Goal: Task Accomplishment & Management: Manage account settings

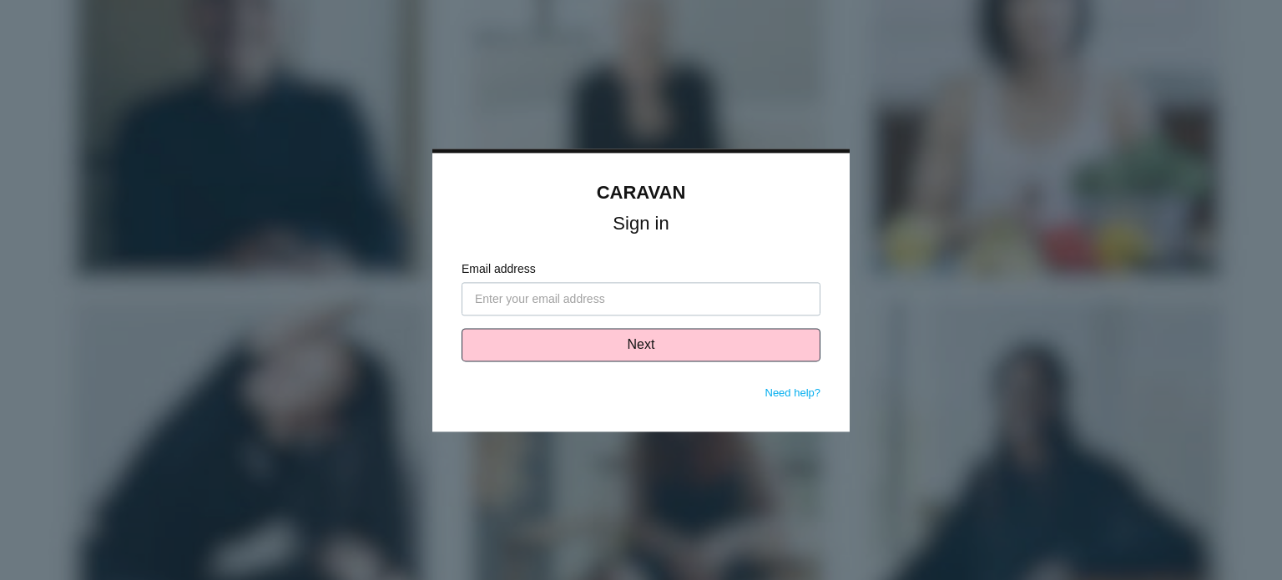
click at [533, 295] on input "Email address" at bounding box center [641, 298] width 359 height 33
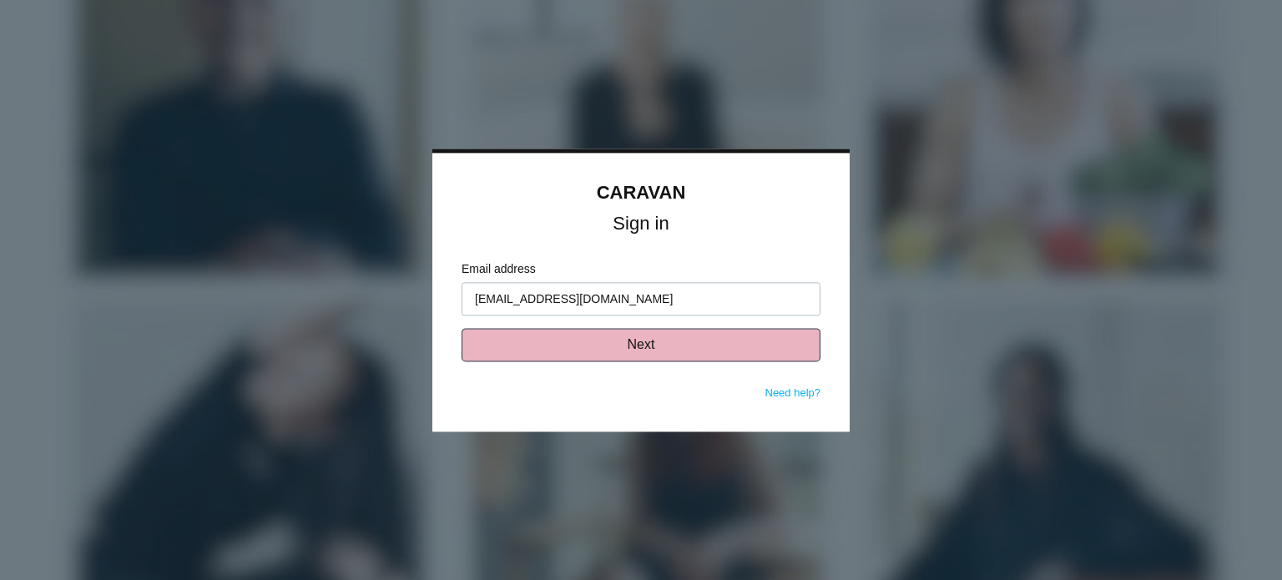
type input "[EMAIL_ADDRESS][DOMAIN_NAME]"
click at [614, 350] on button "Next" at bounding box center [641, 344] width 359 height 33
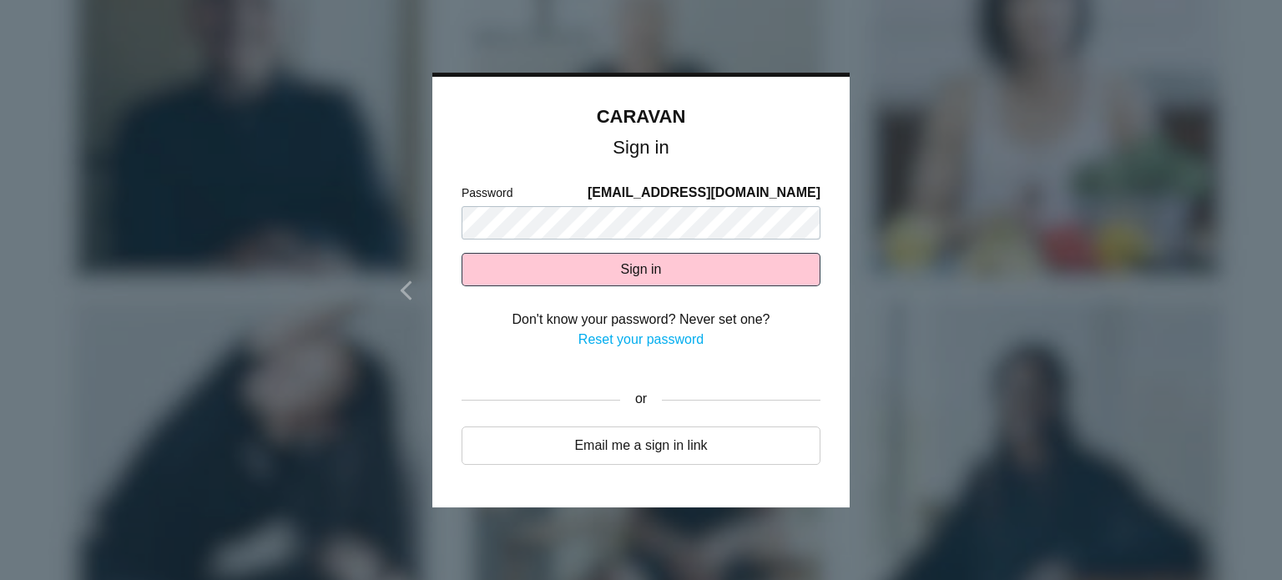
click at [608, 340] on link "Reset your password" at bounding box center [641, 339] width 125 height 14
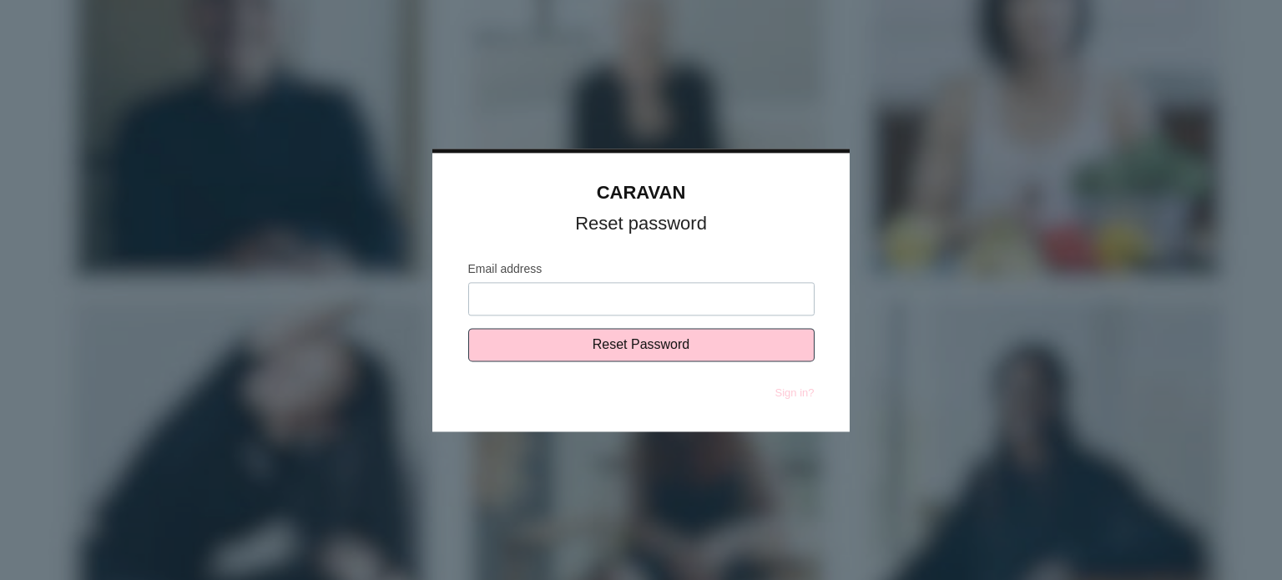
click at [592, 301] on input "Email address" at bounding box center [641, 298] width 346 height 33
click at [598, 298] on input "Email address" at bounding box center [641, 298] width 346 height 33
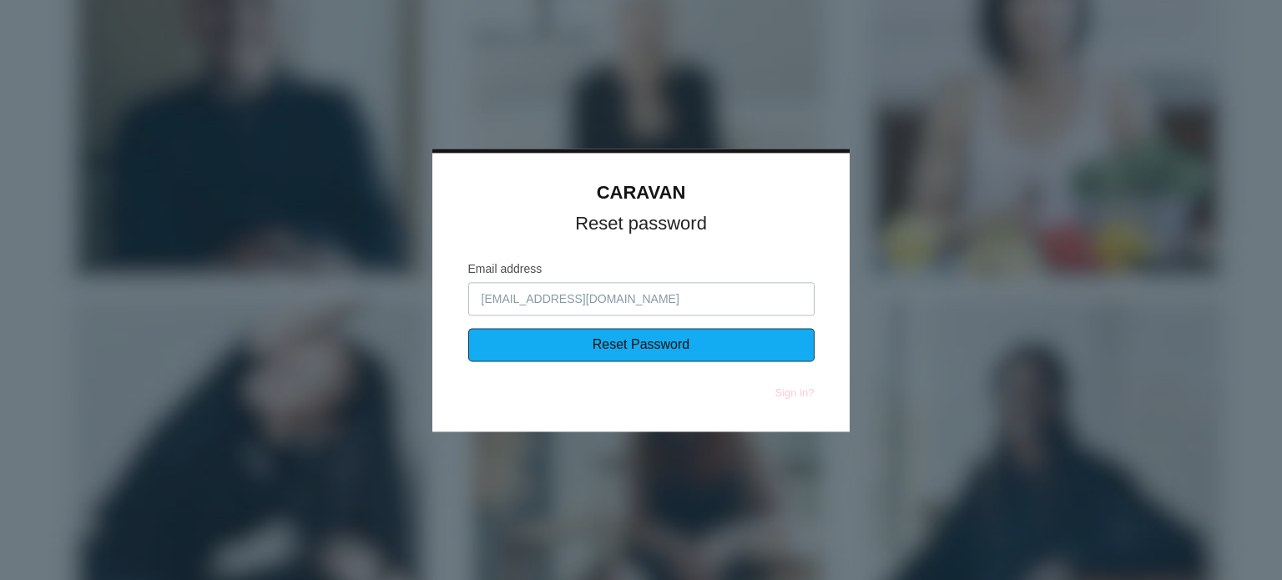
type input "[EMAIL_ADDRESS][DOMAIN_NAME]"
click at [636, 350] on input "Reset Password" at bounding box center [641, 344] width 346 height 33
type input "Sending..."
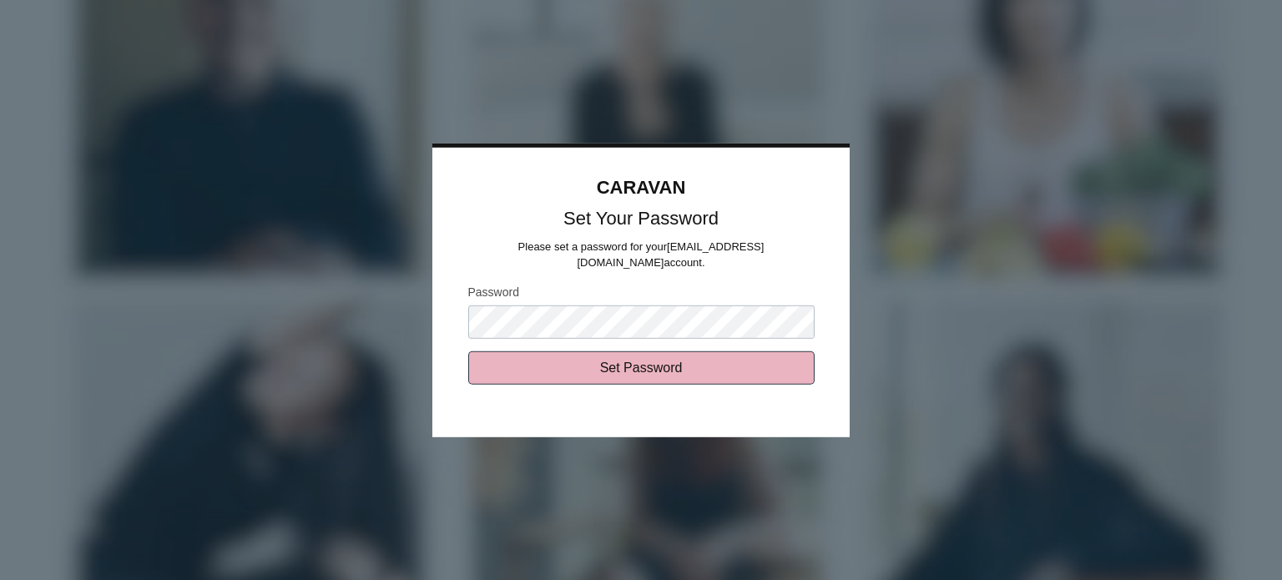
click at [636, 359] on input "Set Password" at bounding box center [641, 367] width 346 height 33
type input "Sending..."
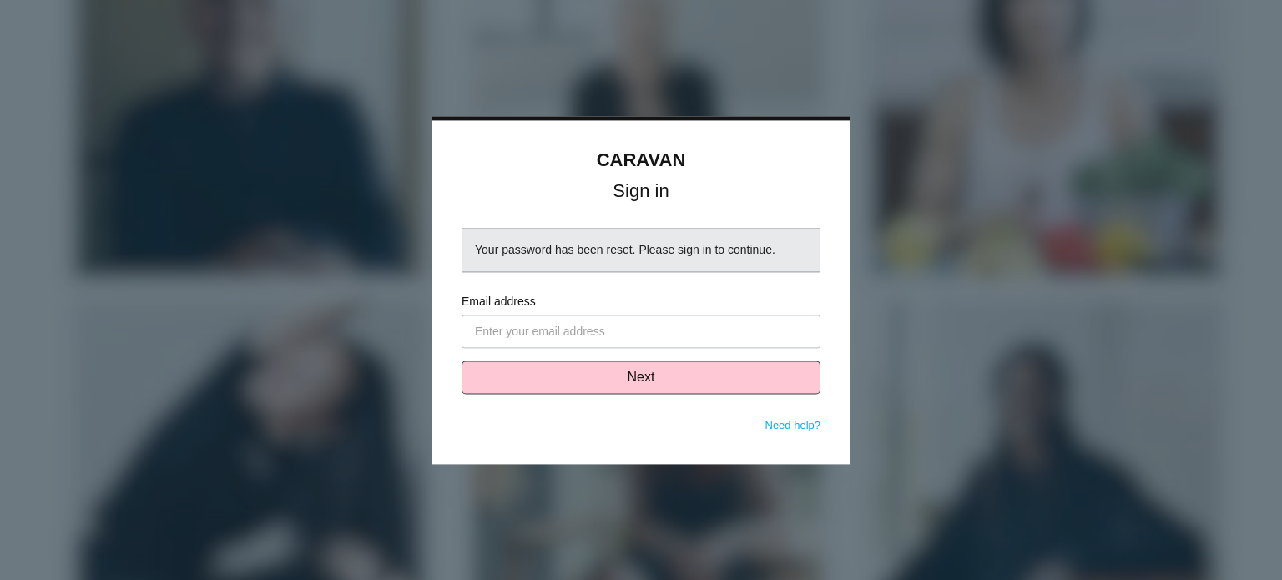
click at [628, 335] on input "Email address" at bounding box center [641, 331] width 359 height 33
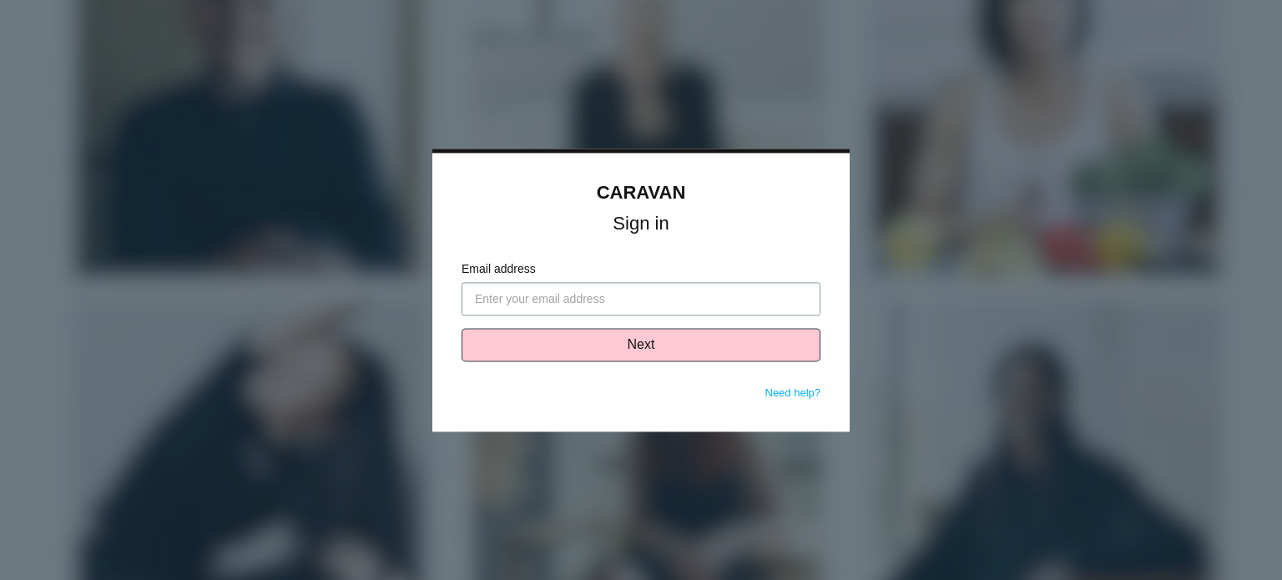
click at [601, 293] on input "Email address" at bounding box center [641, 298] width 359 height 33
type input "[EMAIL_ADDRESS][DOMAIN_NAME]"
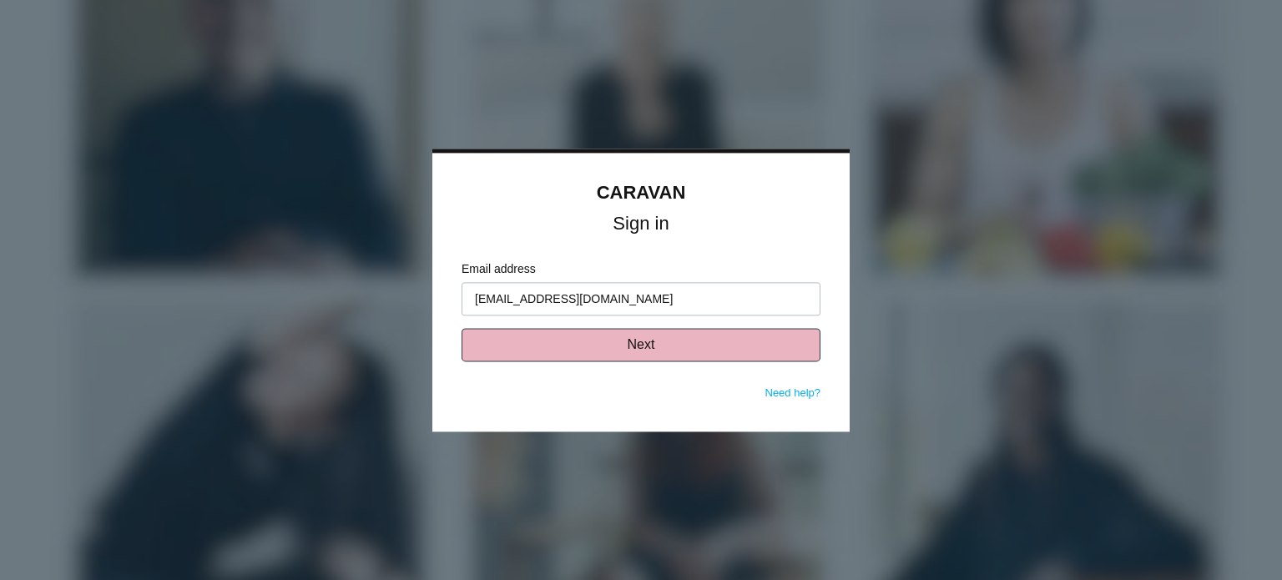
click at [609, 350] on button "Next" at bounding box center [641, 344] width 359 height 33
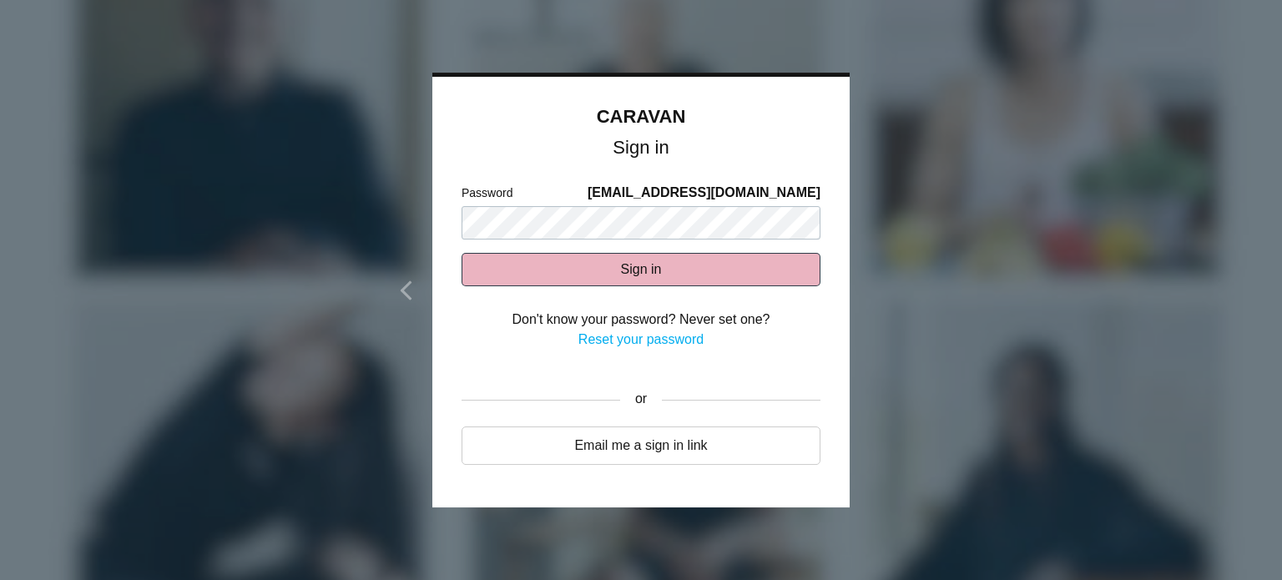
click at [628, 268] on button "Sign in" at bounding box center [641, 269] width 359 height 33
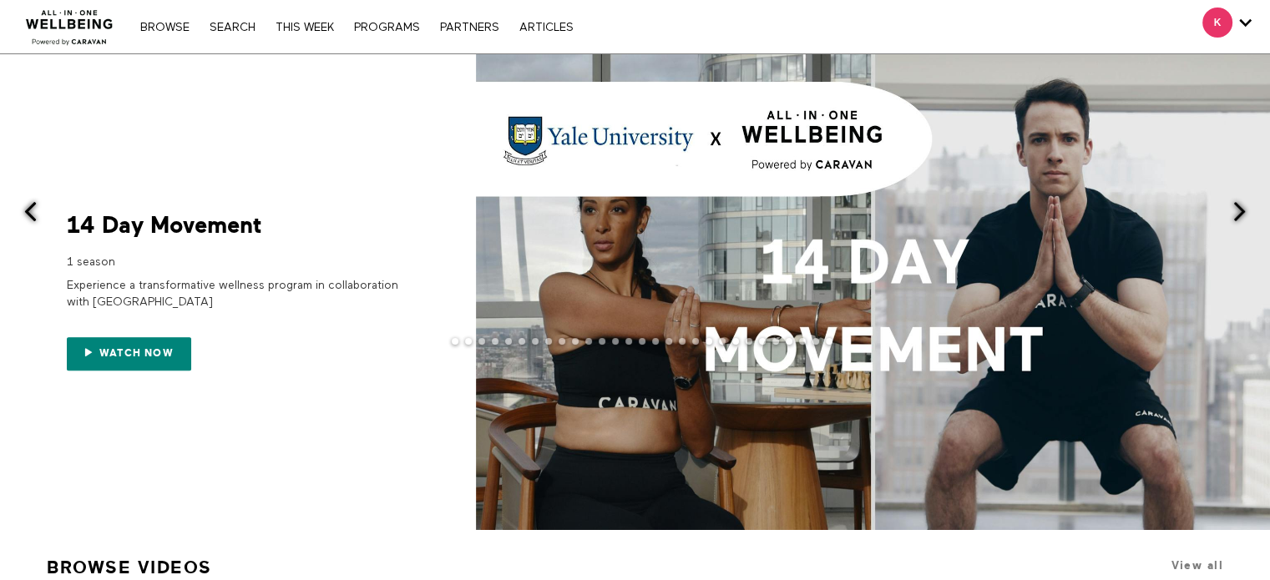
click at [129, 353] on div at bounding box center [635, 354] width 1270 height 33
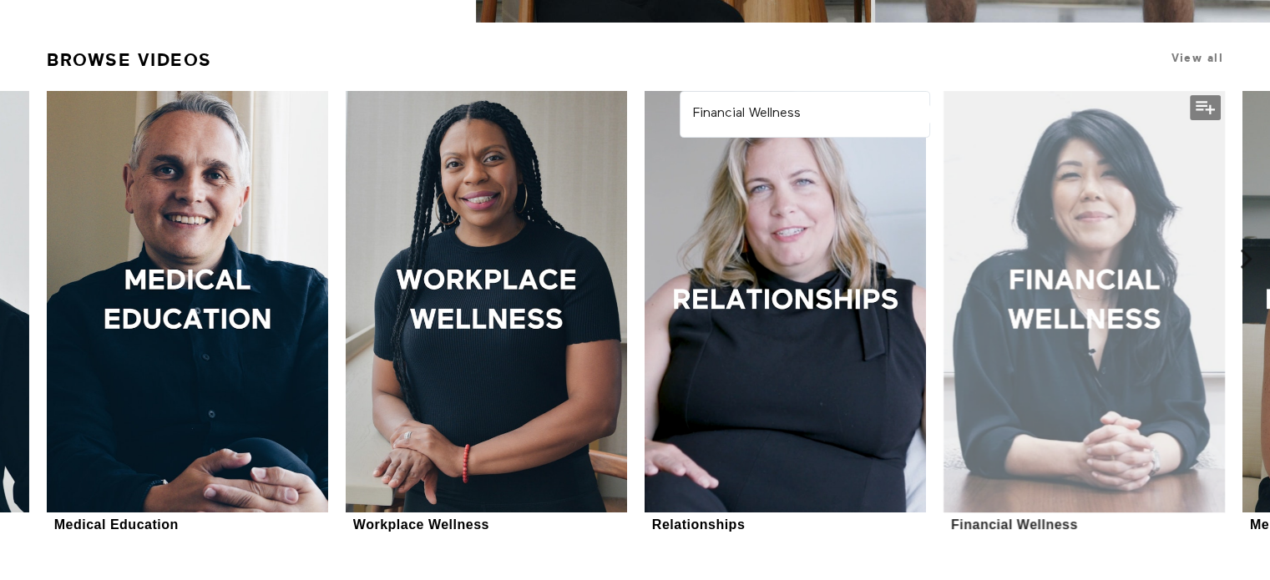
click at [1090, 305] on div at bounding box center [1083, 302] width 281 height 422
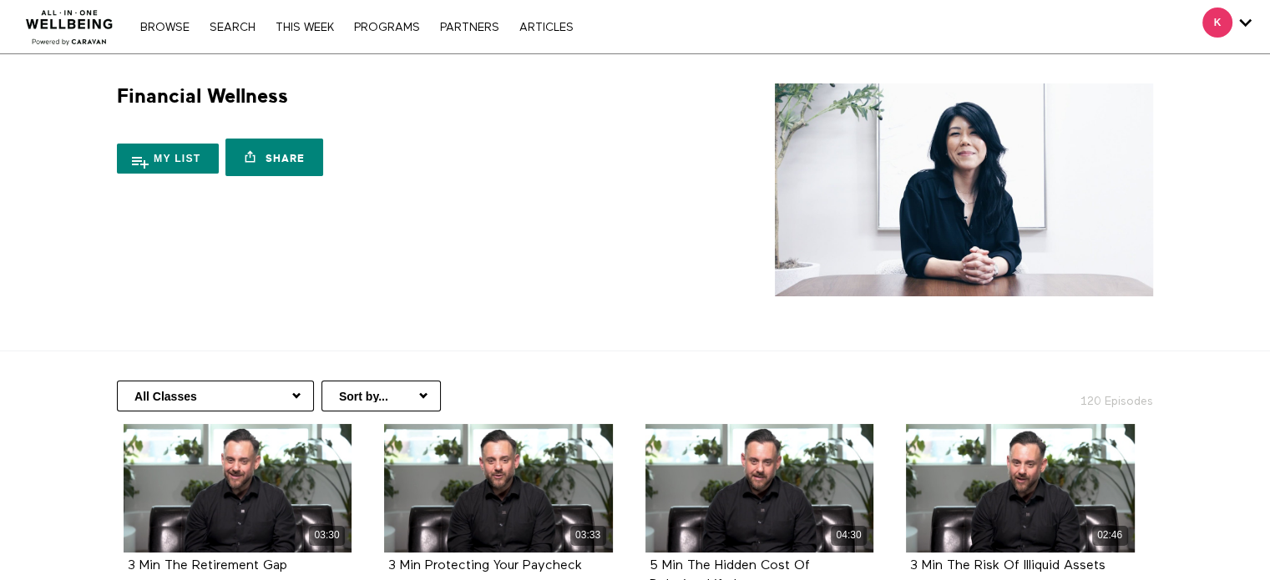
click at [978, 178] on img at bounding box center [964, 189] width 378 height 213
click at [973, 150] on img at bounding box center [964, 189] width 378 height 213
click at [171, 159] on button "My list" at bounding box center [168, 159] width 102 height 30
click at [911, 196] on img at bounding box center [964, 189] width 378 height 213
click at [419, 392] on select "Sort by... Alphabetical Release date" at bounding box center [380, 396] width 119 height 31
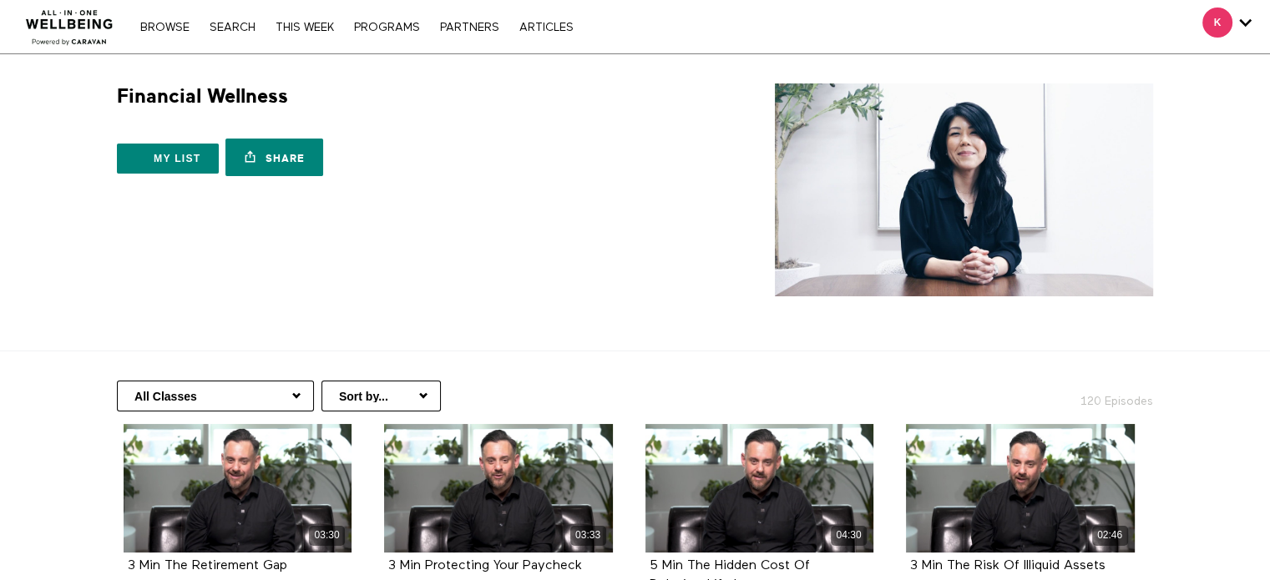
select select "https://app.allinonewellbeing.com/financial-wellness-2?sort=alphabetical"
click at [321, 381] on select "Sort by... Alphabetical Release date" at bounding box center [380, 396] width 119 height 31
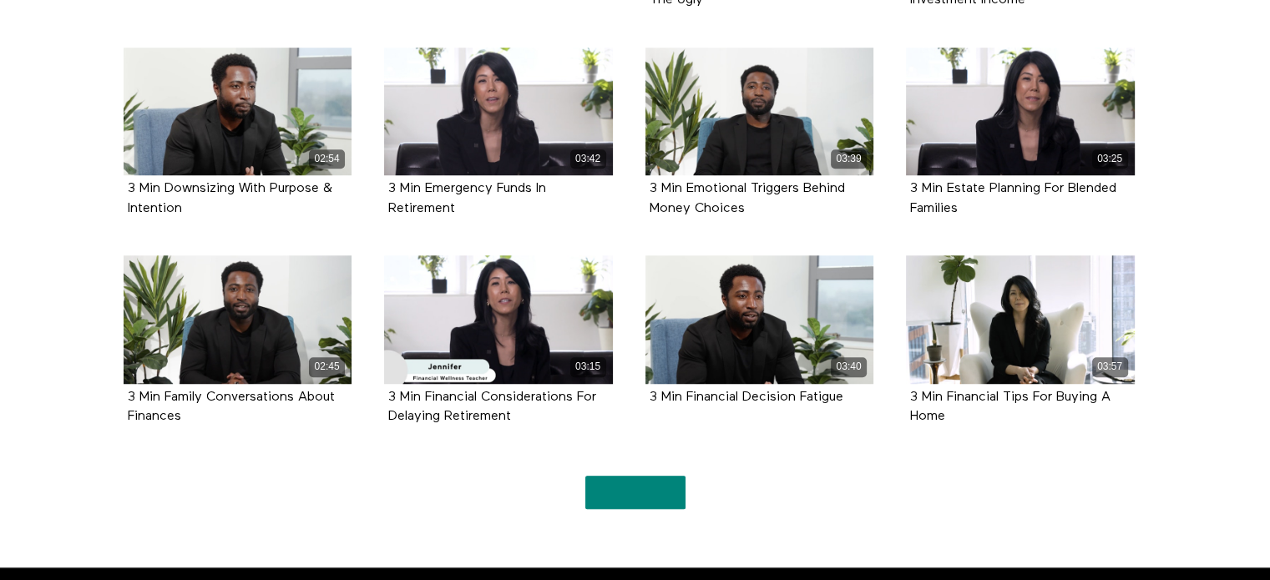
scroll to position [1243, 0]
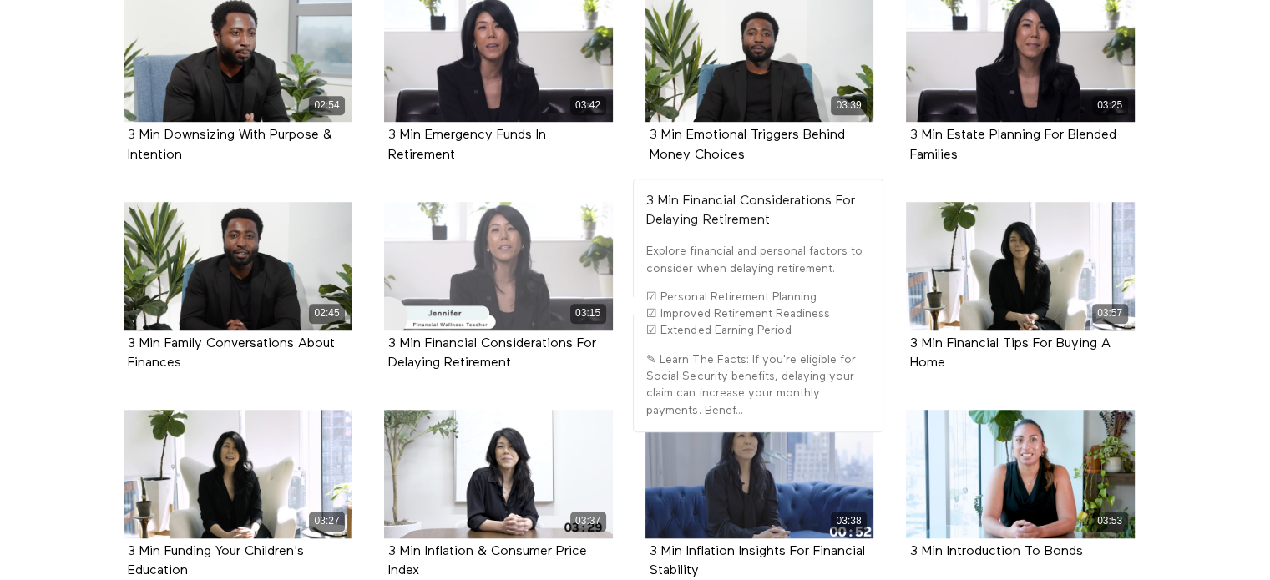
click at [488, 265] on div "03:15" at bounding box center [498, 266] width 229 height 129
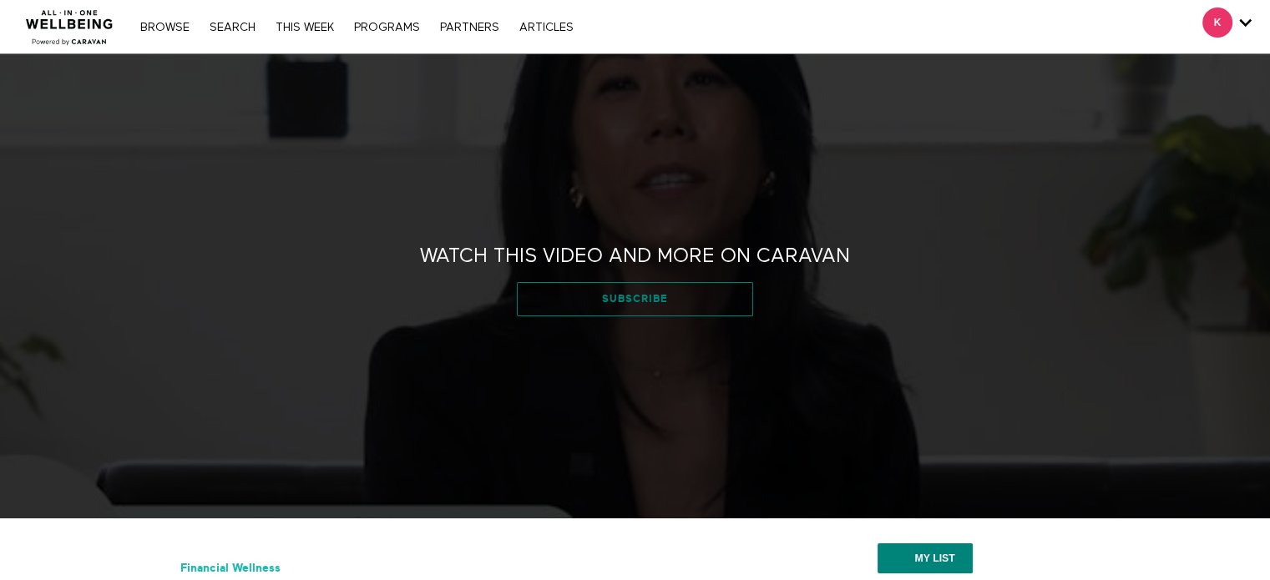
click at [578, 296] on link "Subscribe" at bounding box center [635, 298] width 236 height 33
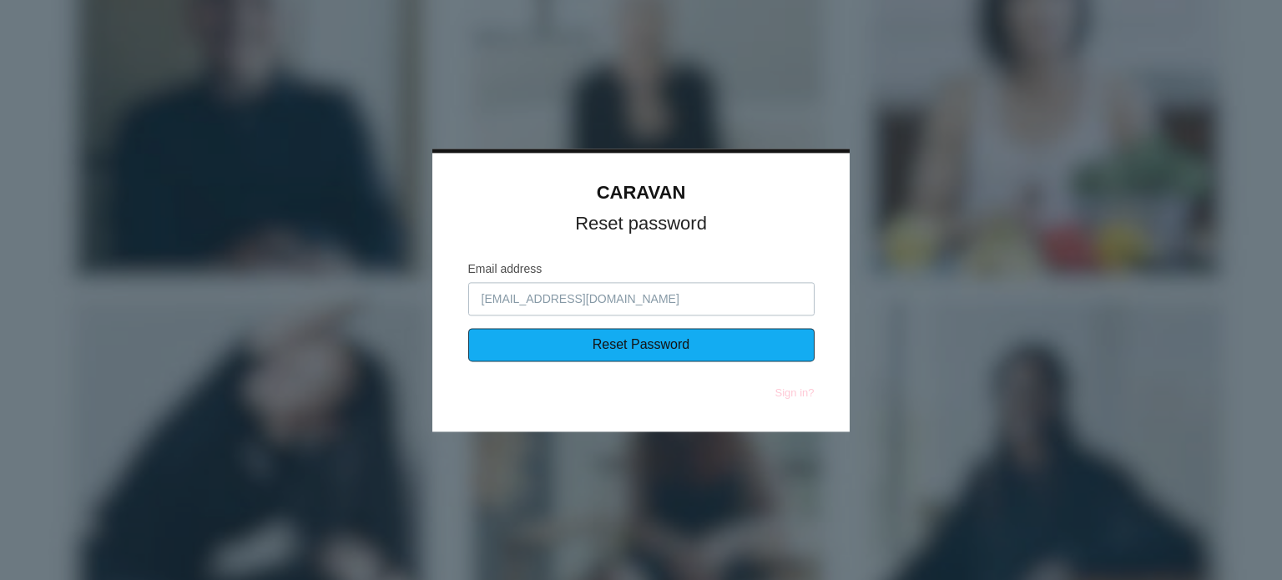
drag, startPoint x: 609, startPoint y: 342, endPoint x: 781, endPoint y: 233, distance: 204.5
click at [758, 238] on div "CARAVAN Reset password Email address [EMAIL_ADDRESS][DOMAIN_NAME] Reset Passwor…" at bounding box center [640, 292] width 417 height 279
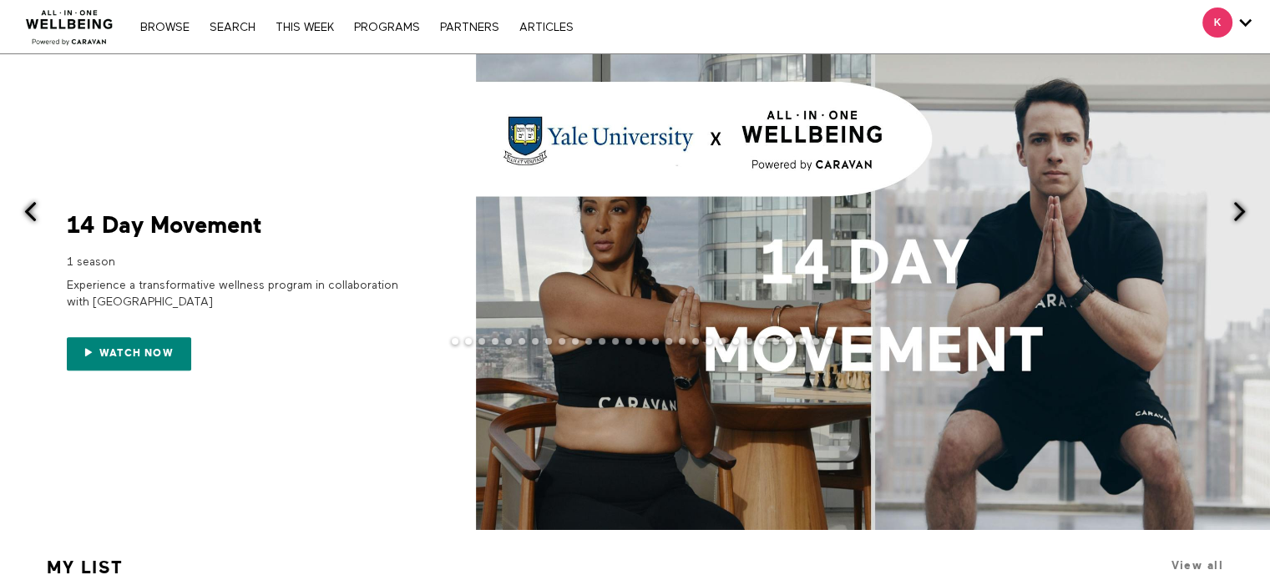
click at [134, 350] on div at bounding box center [635, 354] width 1270 height 33
click at [83, 347] on div at bounding box center [635, 354] width 1270 height 33
click at [124, 346] on div at bounding box center [635, 354] width 1270 height 33
click at [464, 23] on link "PARTNERS" at bounding box center [470, 28] width 76 height 12
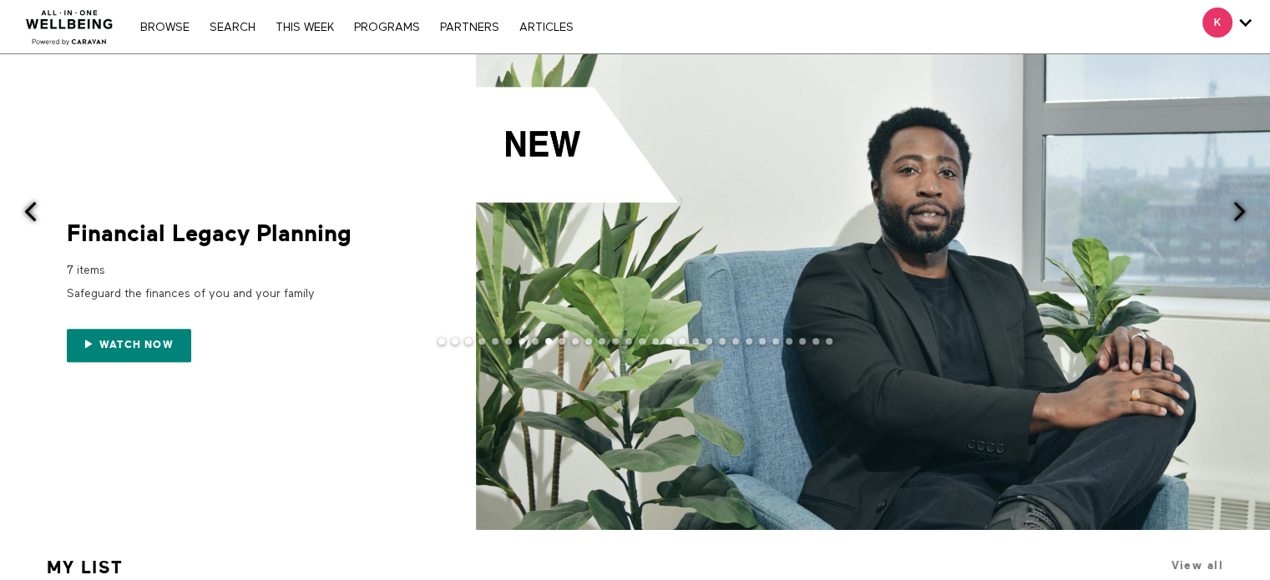
click at [134, 339] on div at bounding box center [635, 354] width 1270 height 33
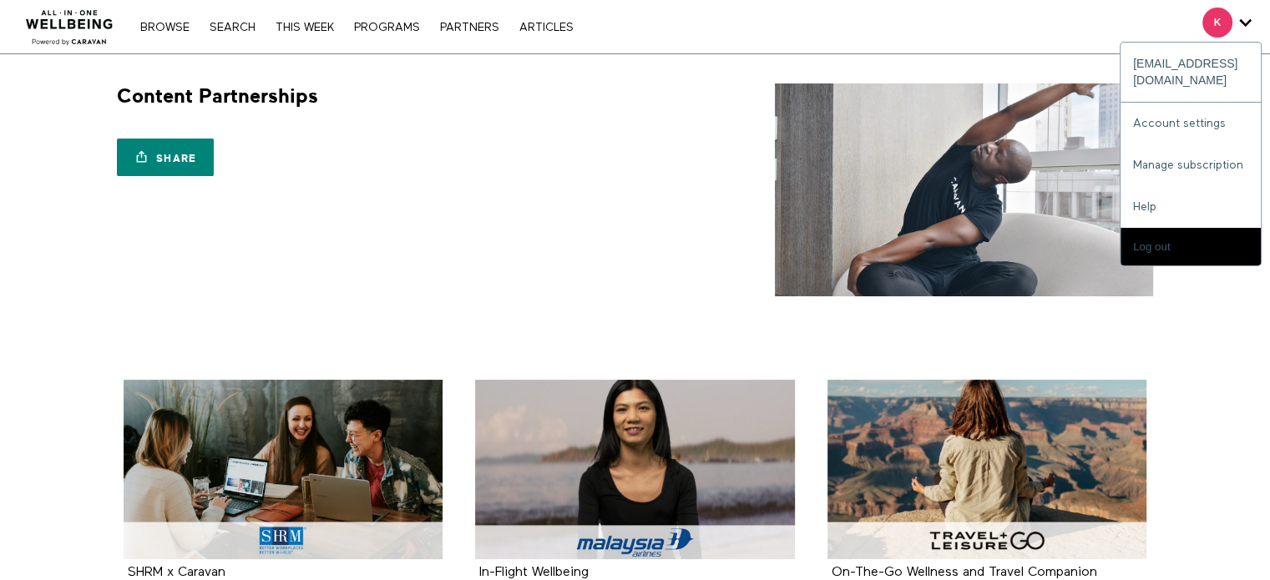
click at [1220, 28] on span "Secondary" at bounding box center [1217, 23] width 30 height 30
click at [1247, 22] on icon "Secondary" at bounding box center [1245, 22] width 13 height 25
click at [1214, 19] on span "Secondary" at bounding box center [1217, 23] width 30 height 30
click at [1246, 21] on icon "Secondary" at bounding box center [1245, 22] width 13 height 25
click at [1180, 107] on link "Account settings" at bounding box center [1190, 124] width 140 height 42
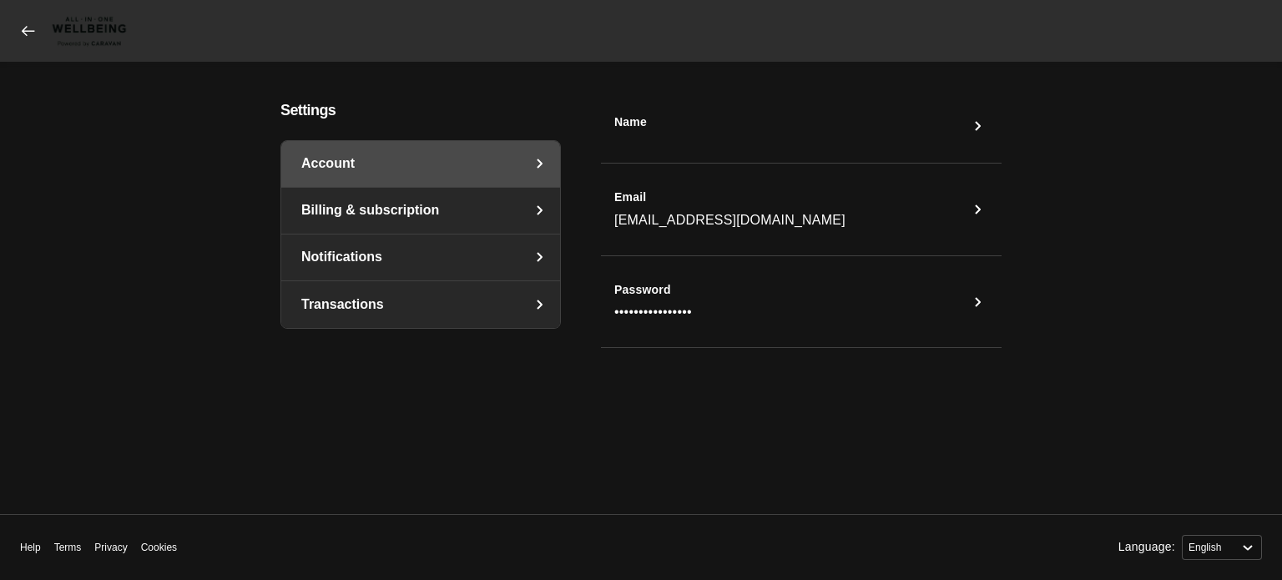
select select "en"
click at [640, 153] on div "Name" at bounding box center [801, 133] width 401 height 63
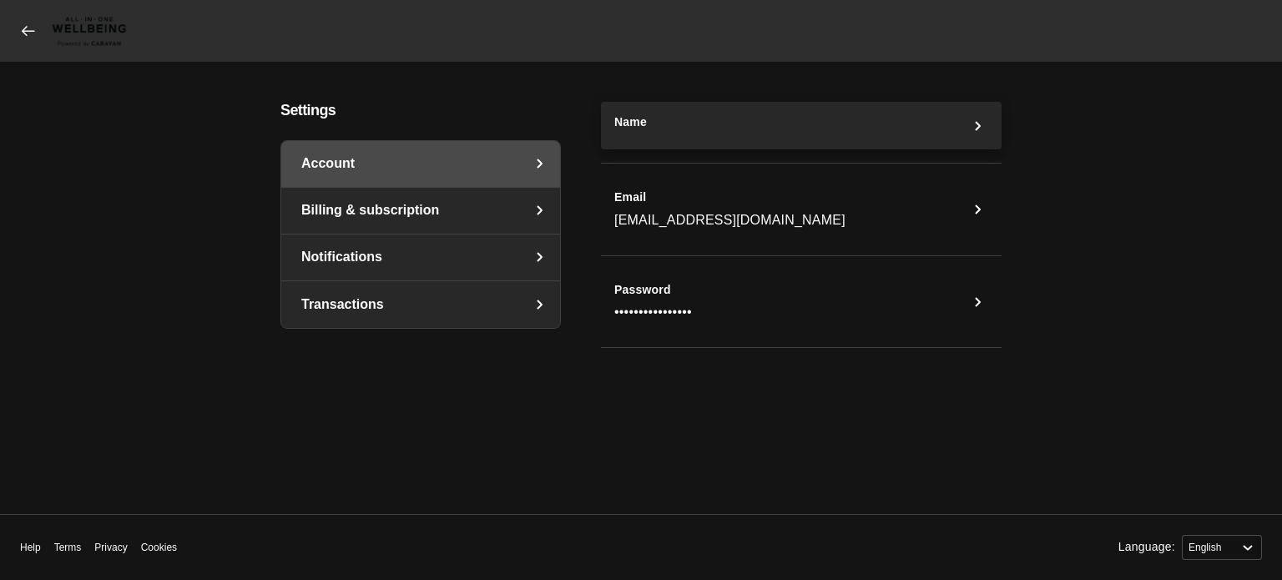
click at [641, 144] on button "Name" at bounding box center [801, 126] width 401 height 48
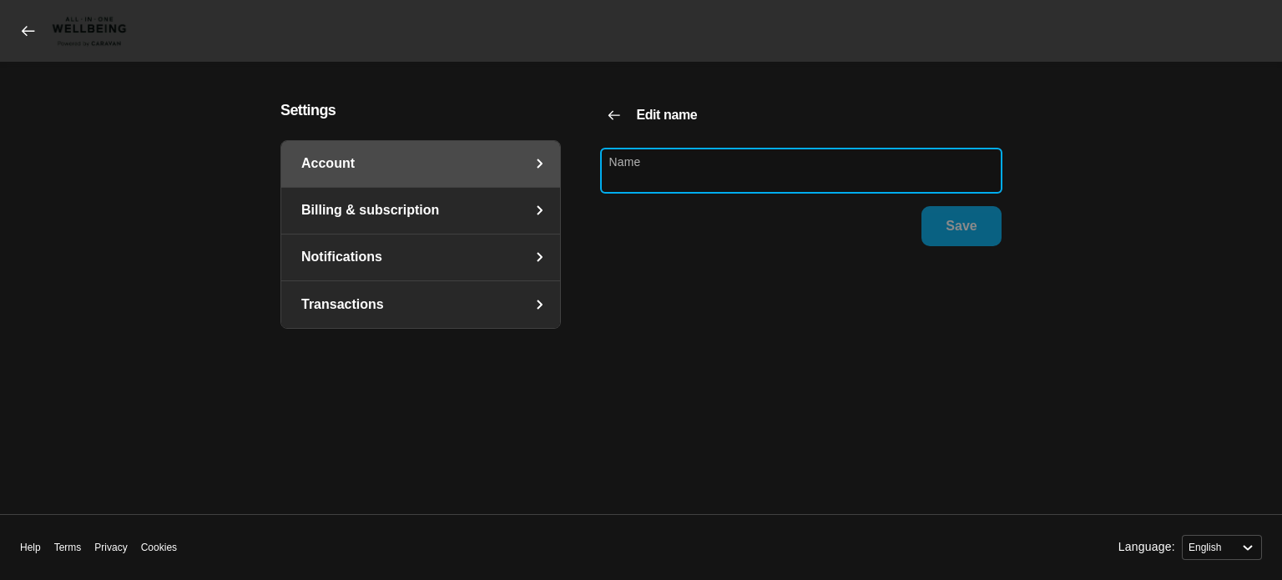
click at [708, 177] on input "Name" at bounding box center [801, 171] width 401 height 44
type input "[PERSON_NAME]"
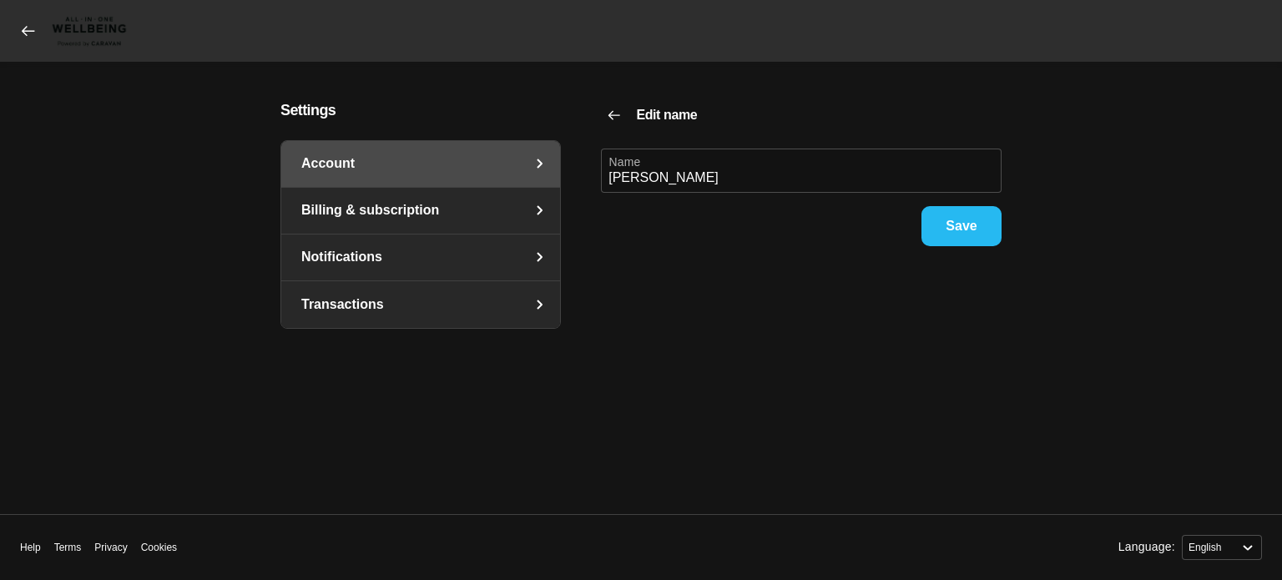
click at [973, 223] on span "Save" at bounding box center [961, 226] width 31 height 38
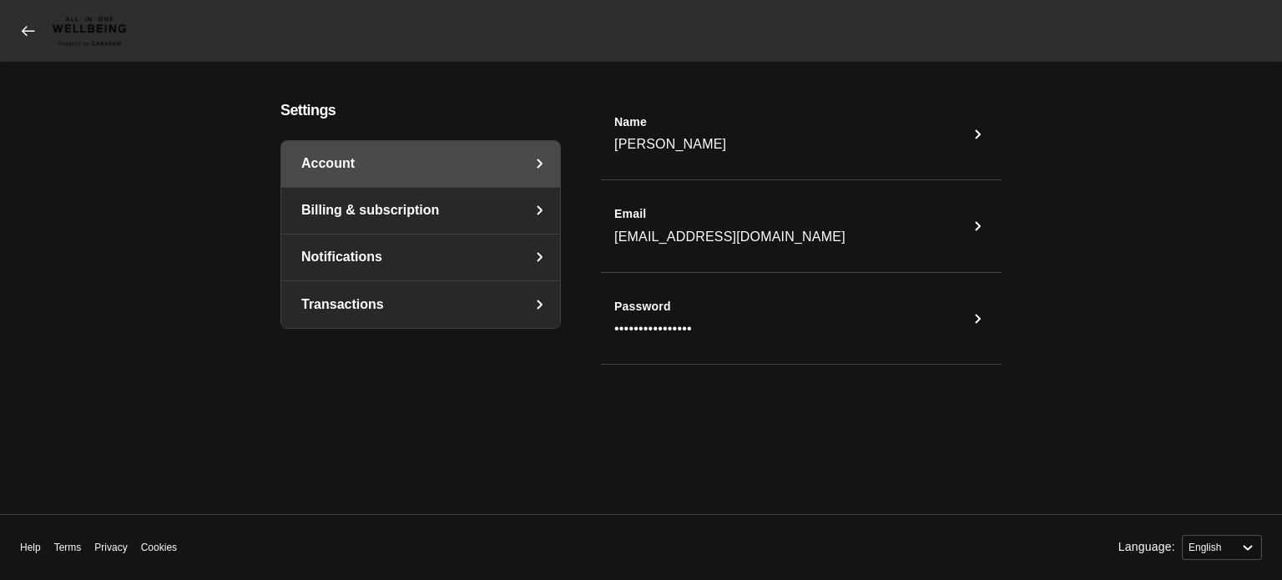
click at [437, 208] on link "Billing & subscription" at bounding box center [420, 211] width 279 height 46
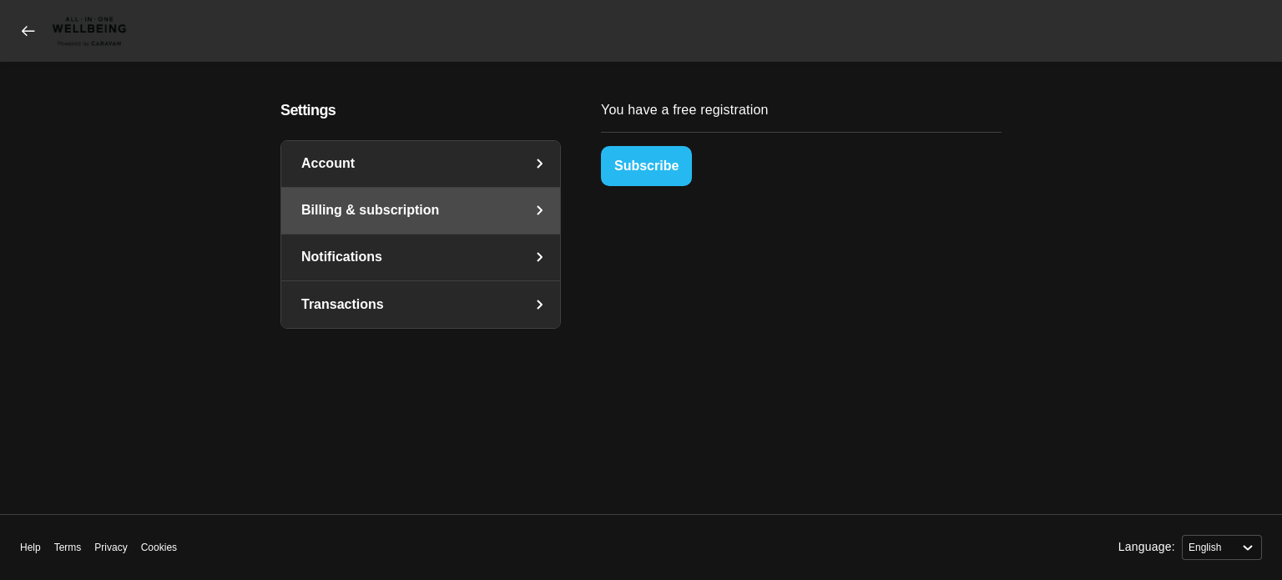
click at [646, 155] on span "Subscribe" at bounding box center [646, 166] width 64 height 38
select select "en"
click at [457, 252] on link "Notifications" at bounding box center [420, 258] width 279 height 46
select select "en"
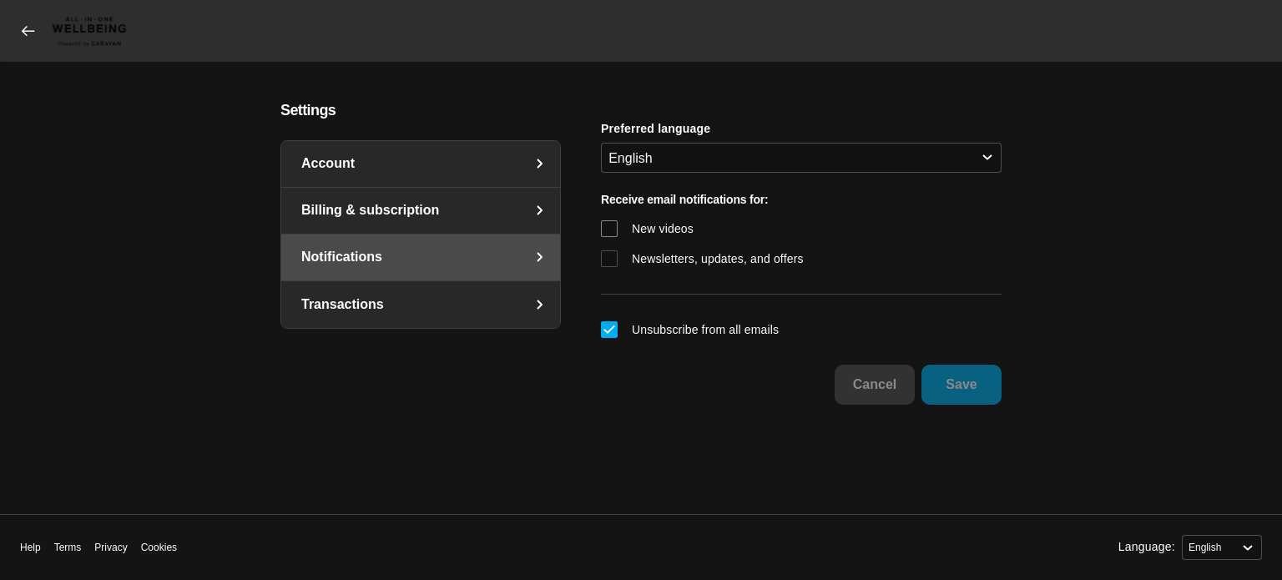
click at [608, 222] on label "New videos" at bounding box center [650, 229] width 99 height 30
click at [601, 214] on input "New videos" at bounding box center [601, 214] width 0 height 0
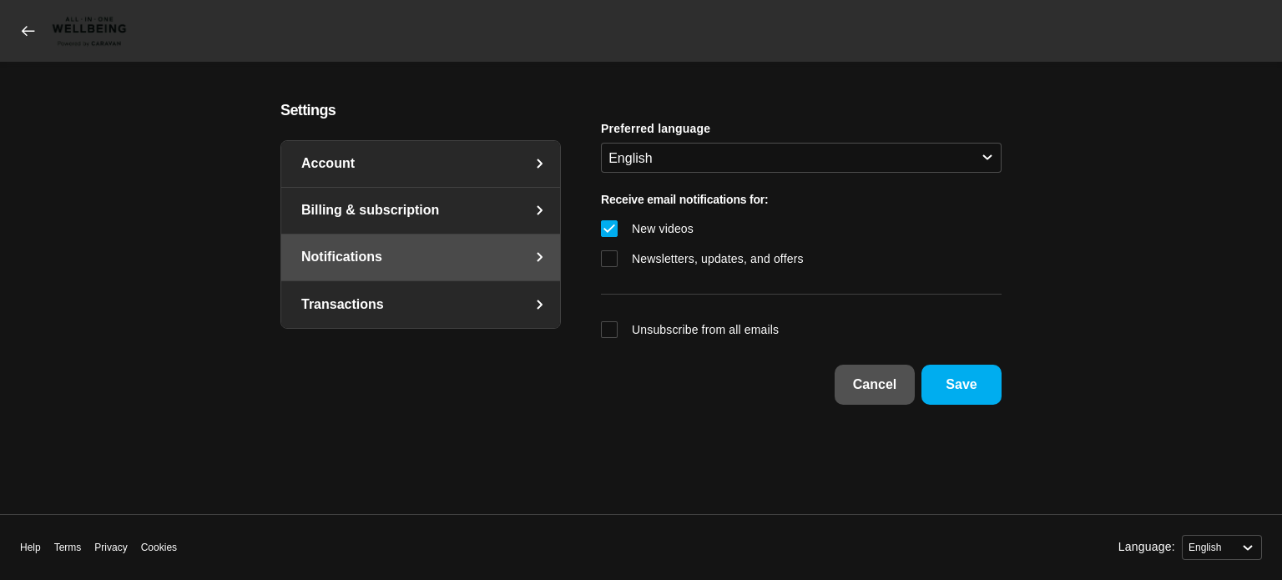
click at [321, 303] on link "Transactions" at bounding box center [420, 304] width 279 height 47
